Goal: Check status

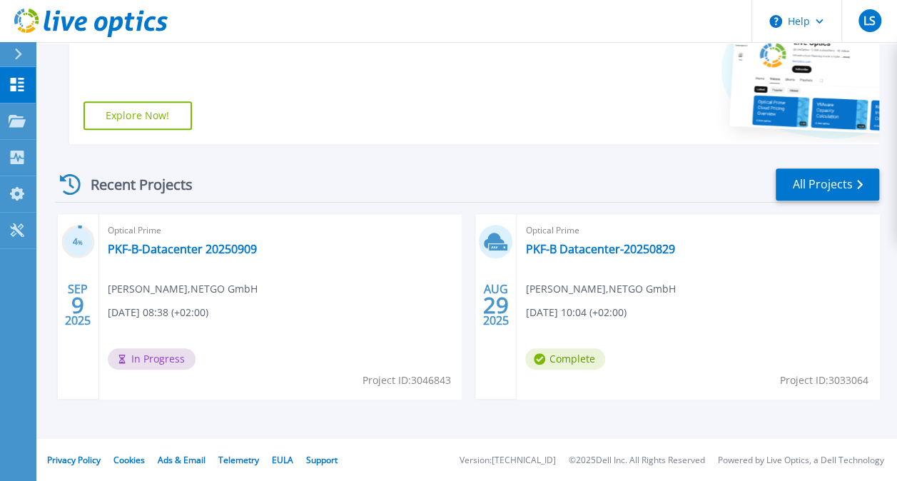
scroll to position [288, 0]
click at [143, 242] on link "PKF-B-Datacenter 20250909" at bounding box center [182, 248] width 149 height 14
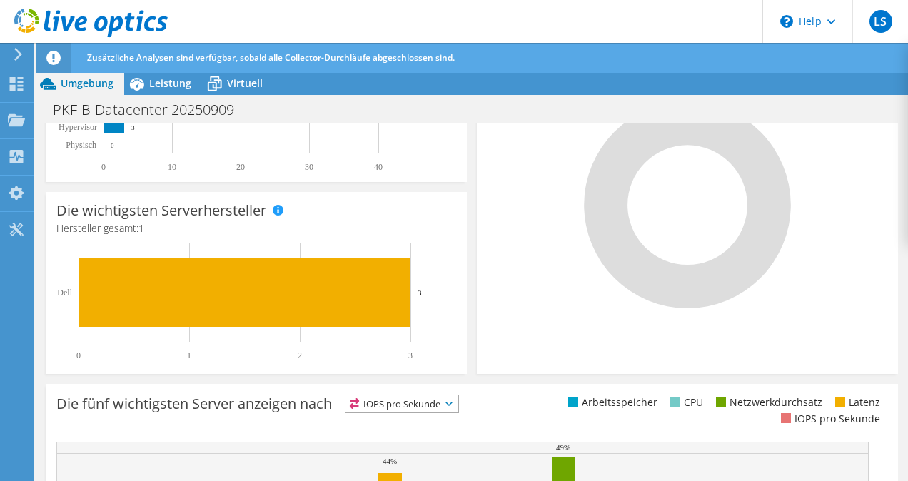
scroll to position [420, 0]
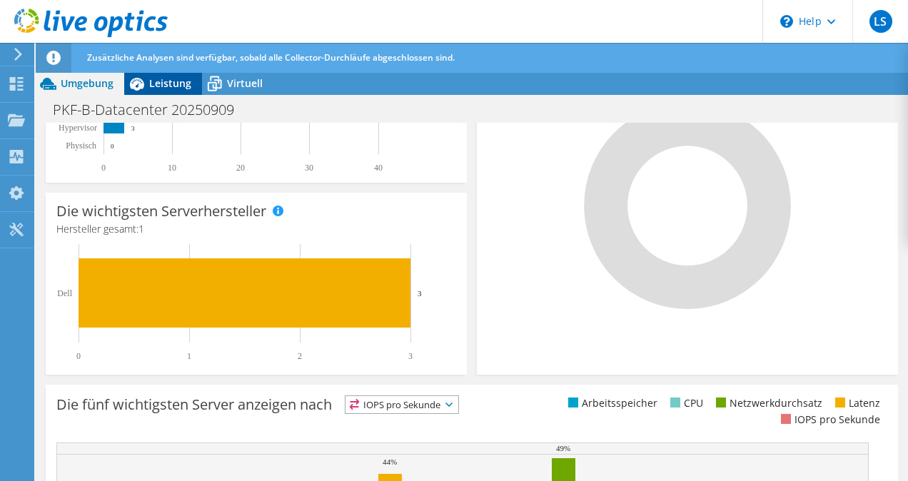
click at [171, 84] on span "Leistung" at bounding box center [170, 83] width 42 height 14
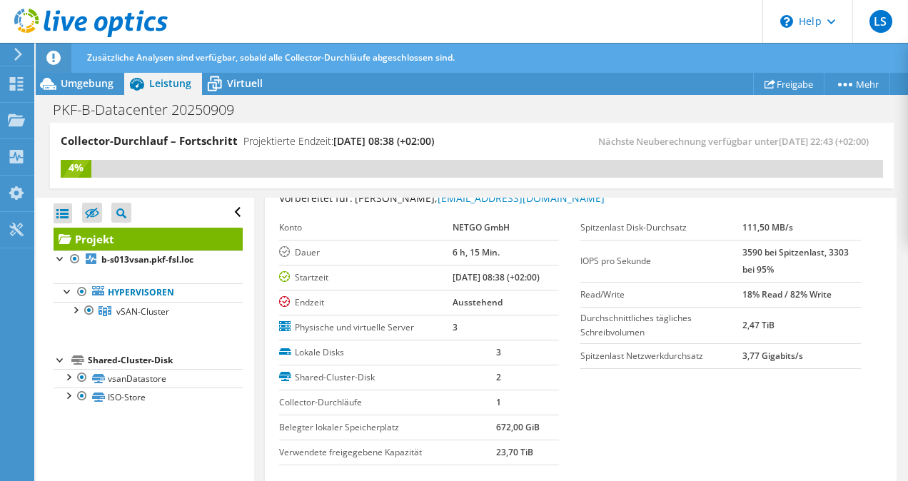
scroll to position [71, 0]
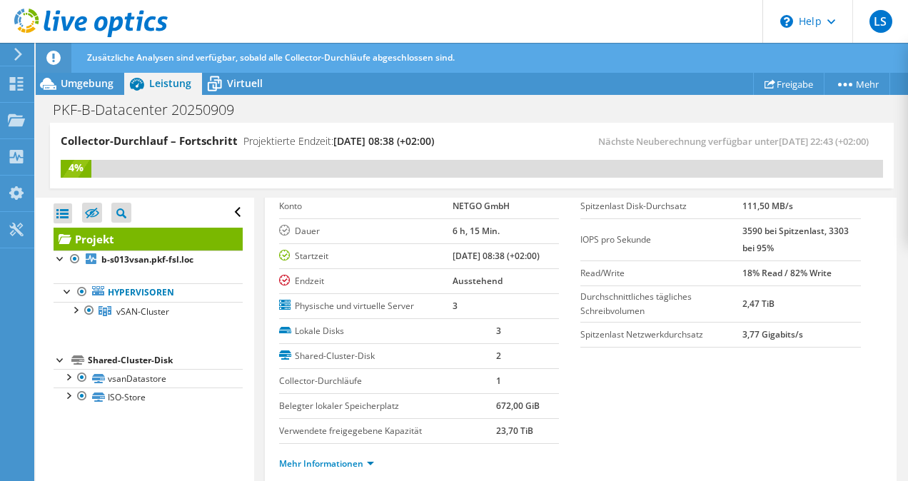
drag, startPoint x: 720, startPoint y: 268, endPoint x: 826, endPoint y: 269, distance: 106.3
click at [826, 269] on tr "Read/Write 18% Read / 82% Write" at bounding box center [720, 273] width 280 height 25
click at [729, 371] on section "Vorbereitet für: Leo Schuhkraft, leo.schuhkraft@netgo.de Konto NETGO GmbH Dauer…" at bounding box center [581, 326] width 604 height 315
